Goal: Task Accomplishment & Management: Manage account settings

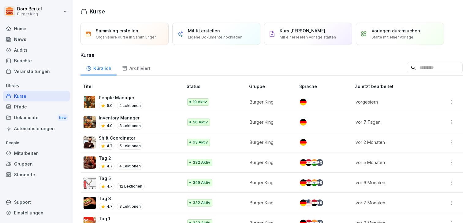
click at [118, 118] on p "Inventory Manager" at bounding box center [121, 118] width 44 height 6
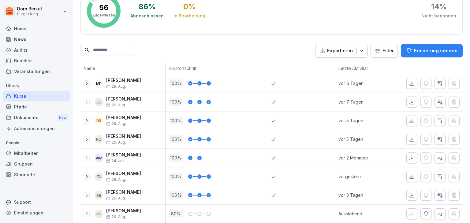
scroll to position [122, 0]
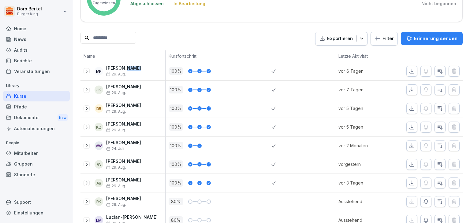
drag, startPoint x: 129, startPoint y: 71, endPoint x: 125, endPoint y: 71, distance: 4.0
click at [125, 71] on div "[PERSON_NAME] [DATE]" at bounding box center [123, 71] width 35 height 11
click at [438, 73] on icon "button" at bounding box center [440, 71] width 5 height 4
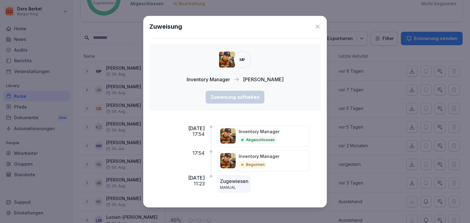
click at [317, 24] on icon at bounding box center [318, 27] width 6 height 6
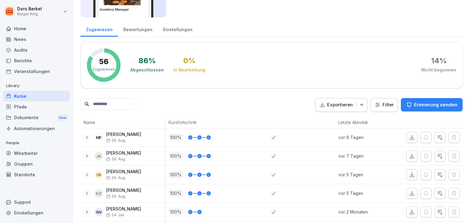
scroll to position [31, 0]
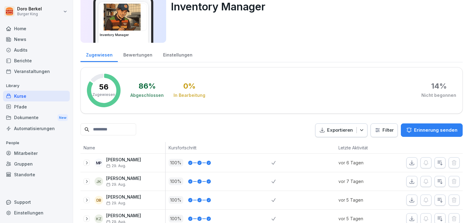
click at [174, 53] on div "Einstellungen" at bounding box center [178, 55] width 40 height 16
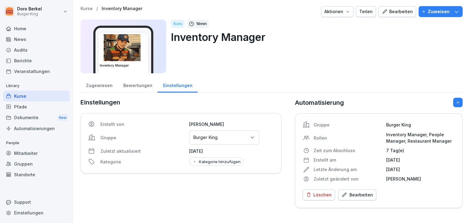
click at [105, 86] on div "Zugewiesen" at bounding box center [98, 85] width 37 height 16
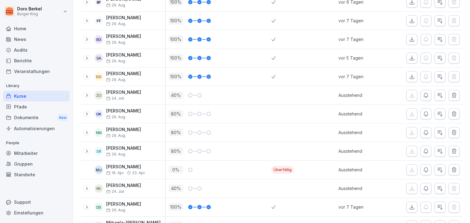
scroll to position [735, 0]
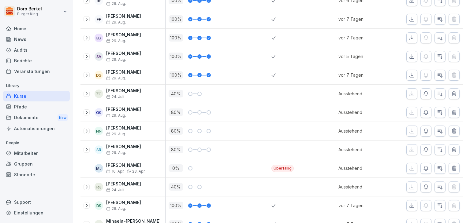
click at [261, 90] on div "40 %" at bounding box center [220, 94] width 103 height 8
click at [452, 91] on icon "button" at bounding box center [454, 93] width 4 height 5
click at [451, 110] on icon "button" at bounding box center [454, 113] width 6 height 6
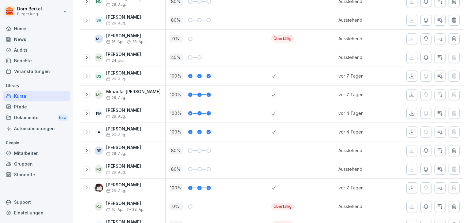
scroll to position [888, 0]
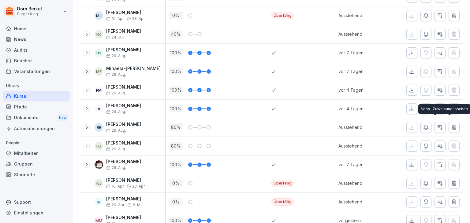
click at [451, 125] on icon "button" at bounding box center [454, 128] width 6 height 6
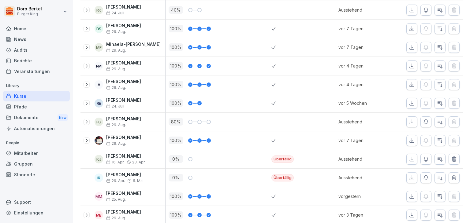
scroll to position [918, 0]
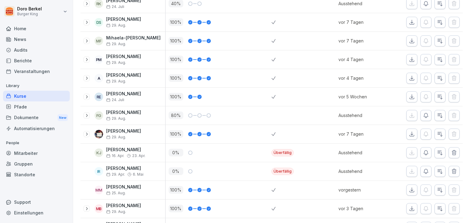
click at [87, 113] on icon at bounding box center [86, 115] width 5 height 5
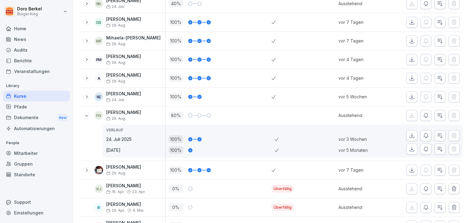
click at [86, 113] on icon at bounding box center [86, 115] width 5 height 5
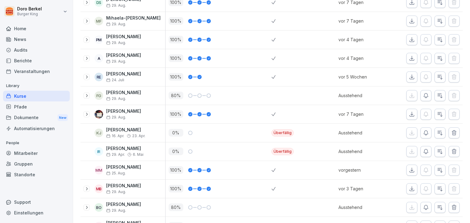
scroll to position [949, 0]
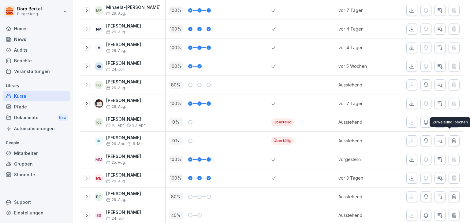
click at [451, 138] on icon "button" at bounding box center [454, 141] width 6 height 6
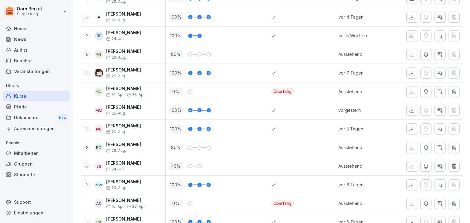
scroll to position [999, 0]
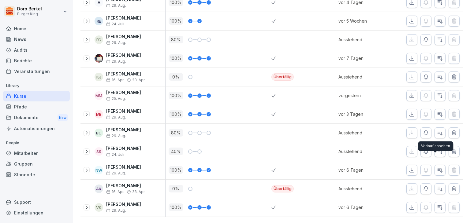
drag, startPoint x: 432, startPoint y: 162, endPoint x: 431, endPoint y: 166, distance: 4.3
click at [435, 166] on button "button" at bounding box center [440, 170] width 11 height 11
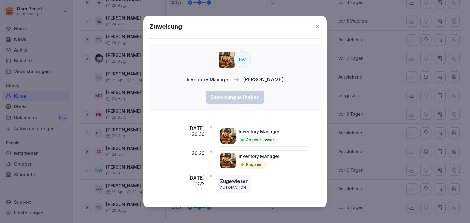
click at [317, 27] on icon at bounding box center [318, 27] width 4 height 4
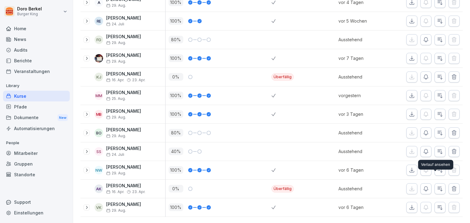
click at [438, 187] on icon "button" at bounding box center [440, 189] width 5 height 4
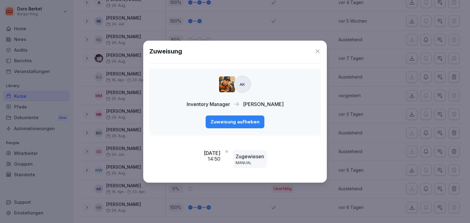
click at [317, 53] on icon at bounding box center [318, 51] width 6 height 6
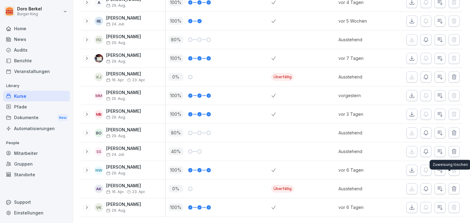
click at [453, 184] on button "button" at bounding box center [454, 189] width 11 height 11
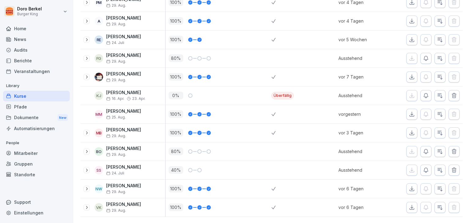
scroll to position [981, 0]
click at [437, 205] on icon "button" at bounding box center [440, 208] width 6 height 6
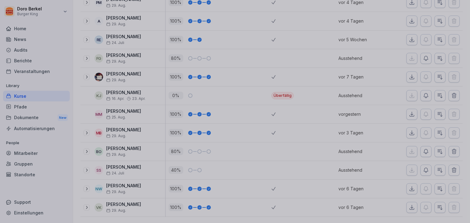
click at [436, 198] on div at bounding box center [235, 111] width 470 height 223
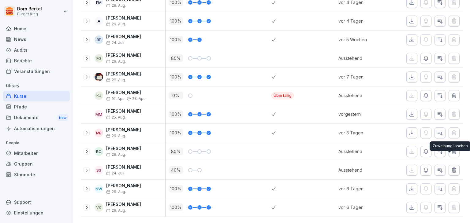
click at [451, 167] on icon "button" at bounding box center [454, 170] width 6 height 6
click at [438, 168] on icon "button" at bounding box center [440, 170] width 5 height 4
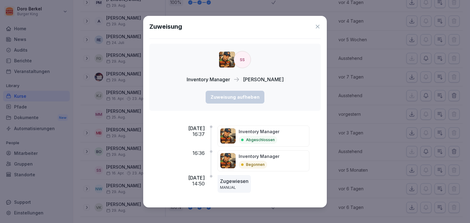
click at [319, 26] on icon at bounding box center [318, 27] width 6 height 6
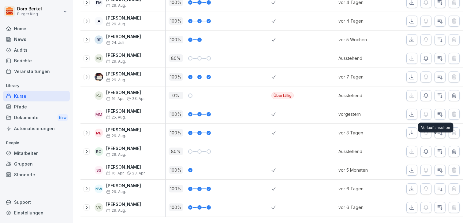
click at [437, 149] on icon "button" at bounding box center [440, 152] width 6 height 6
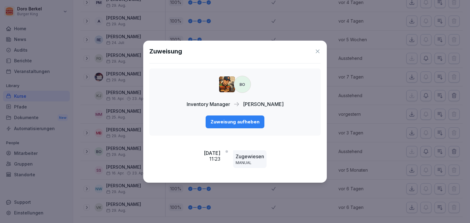
click at [234, 123] on div "Zuweisung aufheben" at bounding box center [235, 122] width 49 height 7
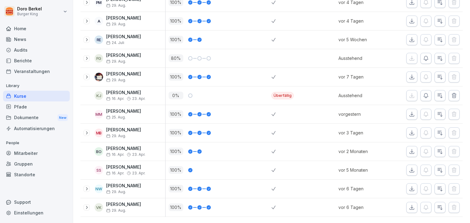
scroll to position [950, 0]
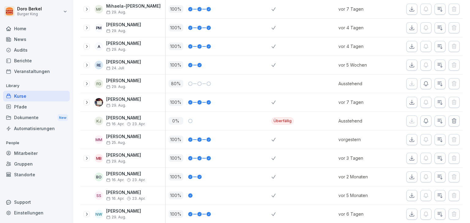
click at [438, 118] on icon "button" at bounding box center [440, 121] width 6 height 6
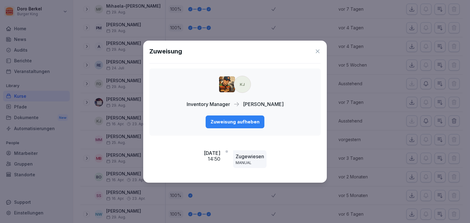
click at [315, 51] on icon at bounding box center [318, 51] width 6 height 6
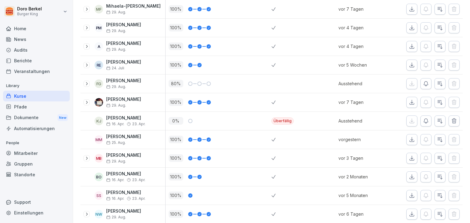
click at [451, 118] on icon "button" at bounding box center [454, 121] width 6 height 6
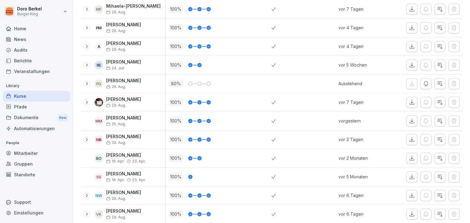
click at [437, 139] on icon "button" at bounding box center [440, 140] width 6 height 6
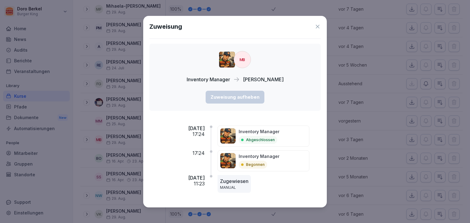
click at [317, 27] on icon at bounding box center [318, 27] width 6 height 6
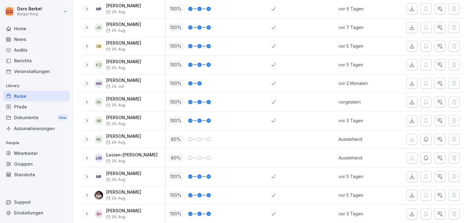
scroll to position [215, 0]
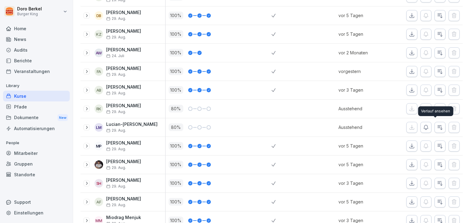
click at [437, 128] on icon "button" at bounding box center [440, 128] width 6 height 6
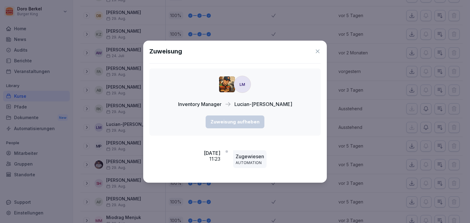
click at [318, 52] on icon at bounding box center [318, 51] width 6 height 6
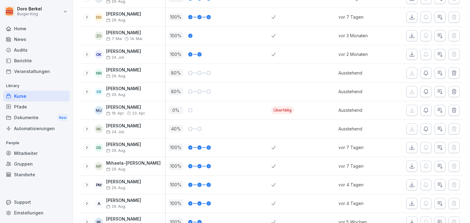
scroll to position [797, 0]
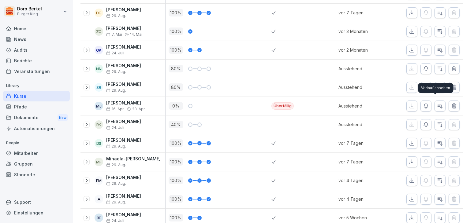
click at [437, 106] on icon "button" at bounding box center [440, 106] width 6 height 6
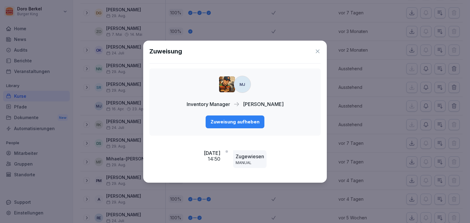
click at [230, 121] on div "Zuweisung aufheben" at bounding box center [235, 122] width 49 height 7
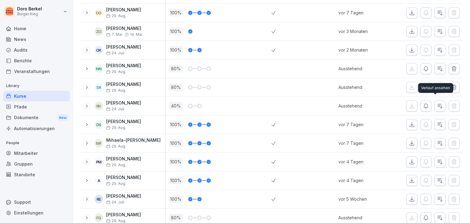
click at [437, 103] on icon "button" at bounding box center [440, 106] width 6 height 6
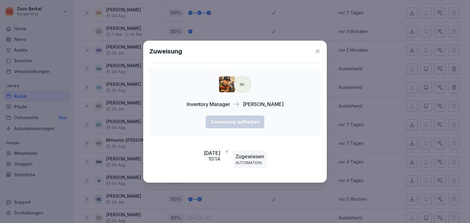
click at [317, 52] on icon at bounding box center [318, 51] width 6 height 6
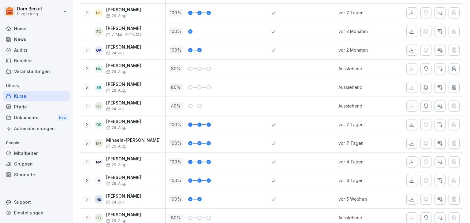
click at [437, 84] on icon "button" at bounding box center [440, 87] width 6 height 6
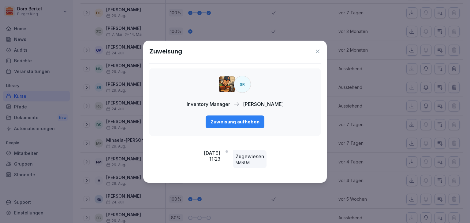
click at [237, 120] on div "Zuweisung aufheben" at bounding box center [235, 122] width 49 height 7
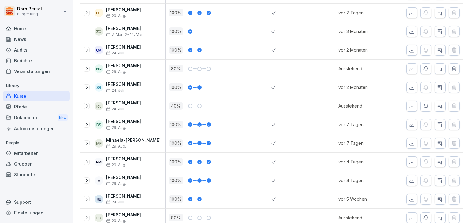
click at [437, 66] on icon "button" at bounding box center [440, 69] width 6 height 6
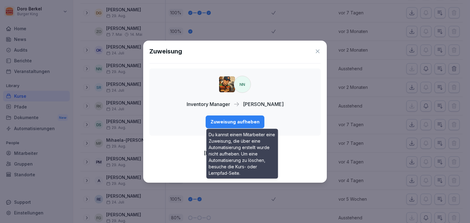
click at [247, 123] on div "Zuweisung aufheben" at bounding box center [235, 122] width 49 height 7
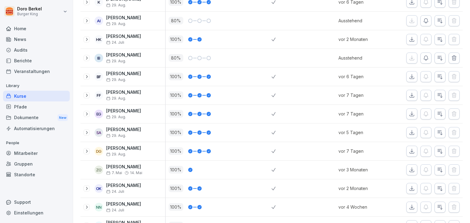
scroll to position [644, 0]
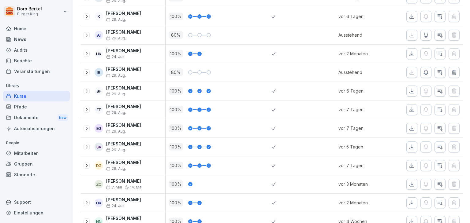
click at [437, 69] on icon "button" at bounding box center [440, 72] width 6 height 6
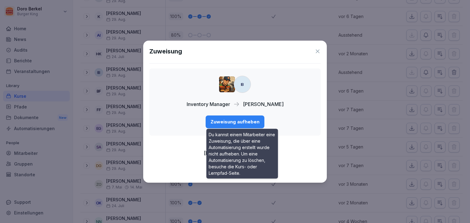
click at [238, 123] on div "Zuweisung aufheben" at bounding box center [235, 122] width 49 height 7
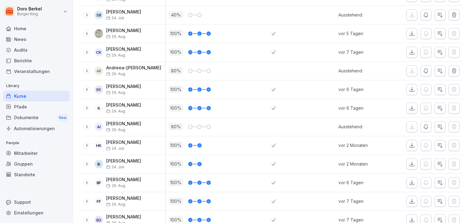
scroll to position [522, 0]
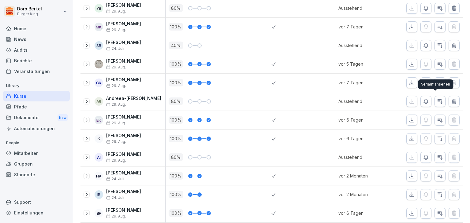
click at [438, 99] on icon "button" at bounding box center [440, 101] width 5 height 4
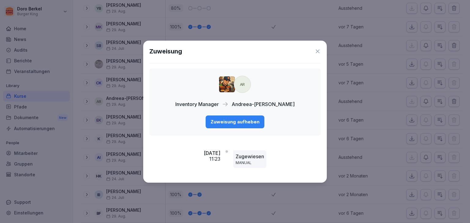
click at [245, 120] on div "Zuweisung aufheben" at bounding box center [235, 122] width 49 height 7
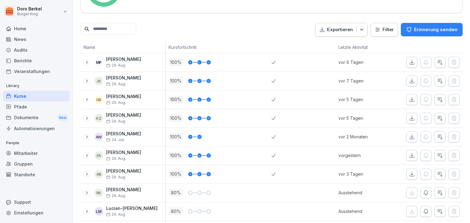
scroll to position [0, 0]
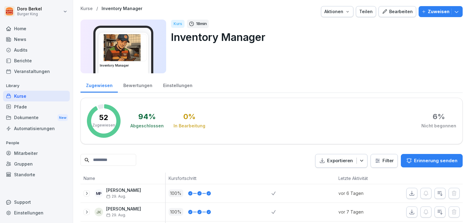
click at [179, 84] on div "Einstellungen" at bounding box center [178, 85] width 40 height 16
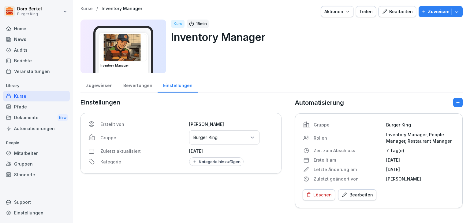
click at [82, 9] on p "Kurse" at bounding box center [86, 8] width 12 height 5
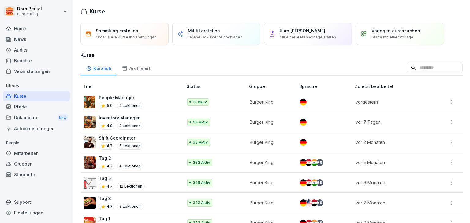
click at [116, 95] on p "People Manager" at bounding box center [121, 98] width 44 height 6
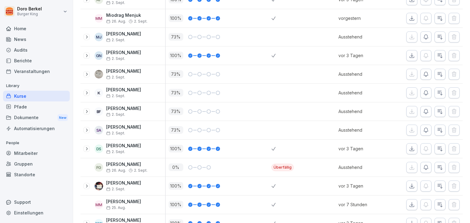
scroll to position [329, 0]
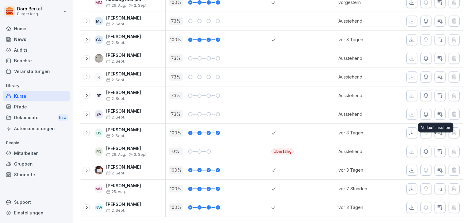
click at [437, 149] on icon "button" at bounding box center [440, 152] width 6 height 6
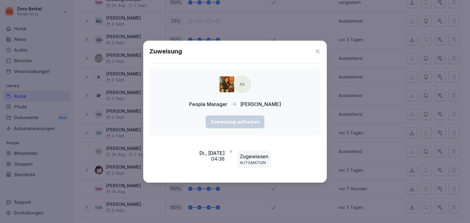
click at [318, 52] on icon at bounding box center [318, 52] width 4 height 4
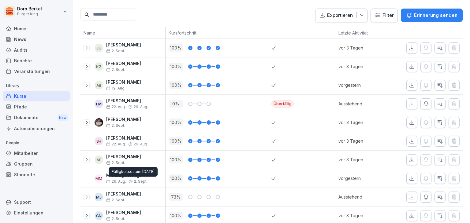
scroll to position [23, 0]
